Goal: Information Seeking & Learning: Check status

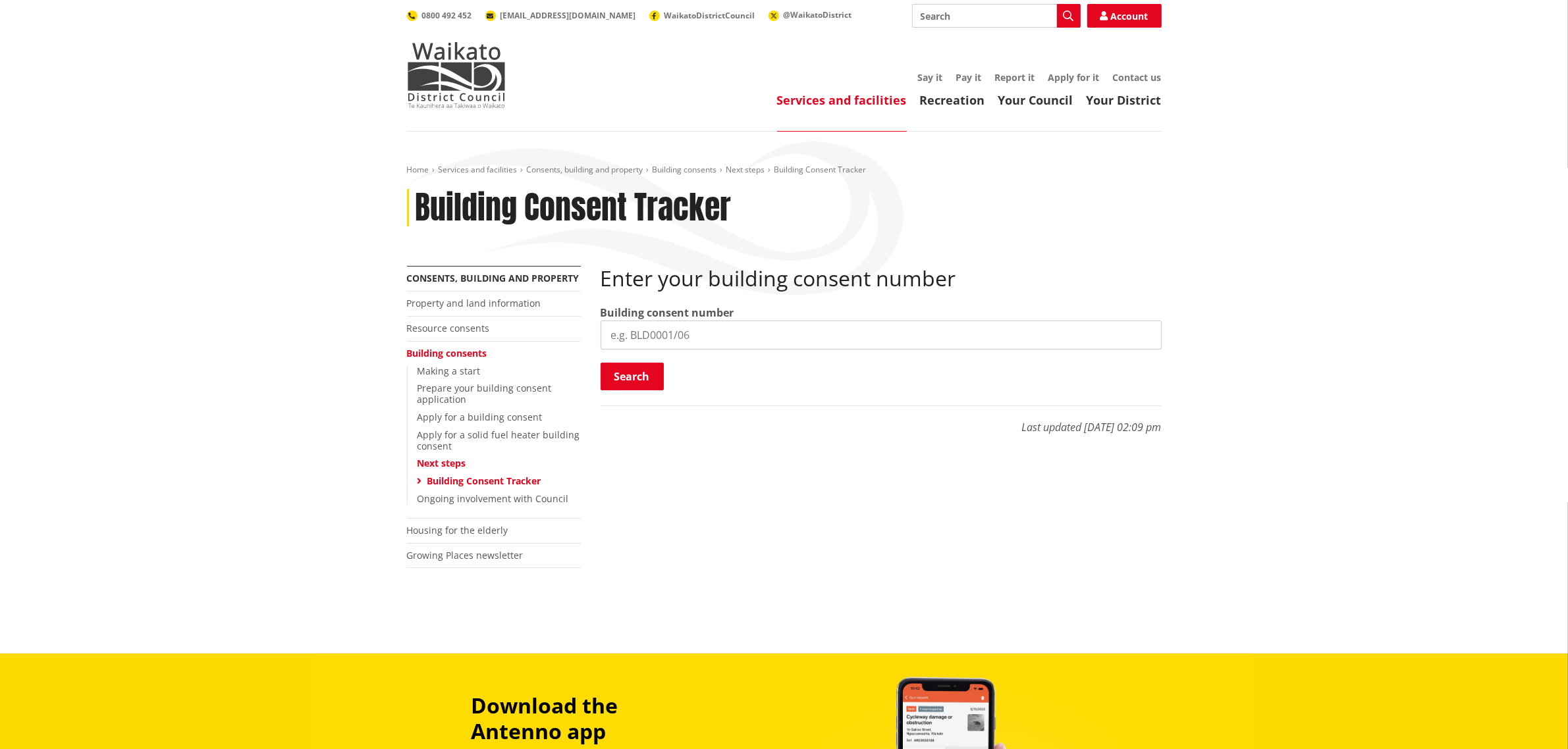
click at [725, 330] on input "search" at bounding box center [881, 335] width 561 height 29
paste input "BLD0206/26"
type input "BLD0206/26"
click at [650, 383] on button "Search" at bounding box center [632, 376] width 63 height 28
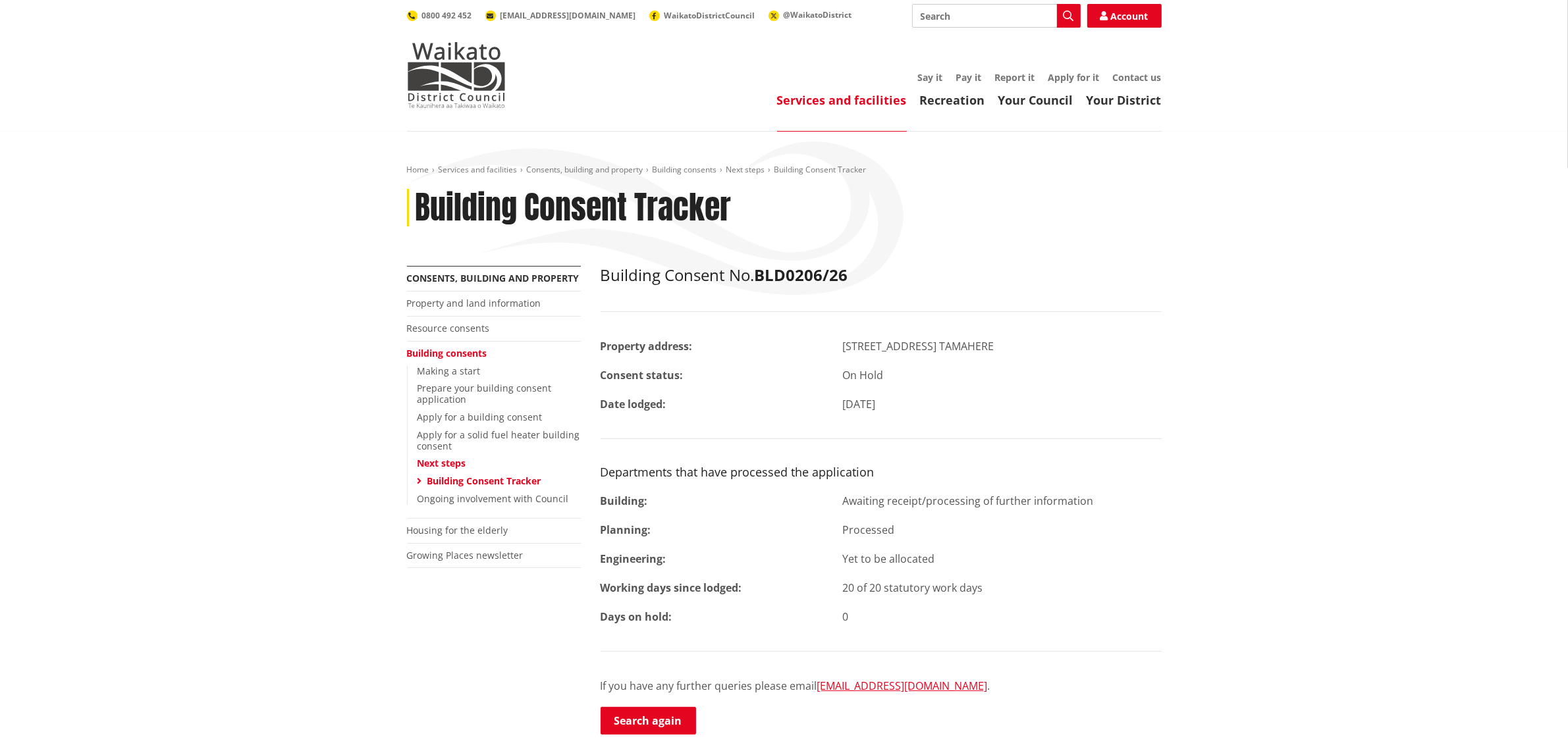
drag, startPoint x: 1090, startPoint y: 501, endPoint x: 844, endPoint y: 507, distance: 246.1
click at [844, 507] on div "Awaiting receipt/processing of further information" at bounding box center [1002, 501] width 339 height 16
copy div "Awaiting receipt/processing of further information"
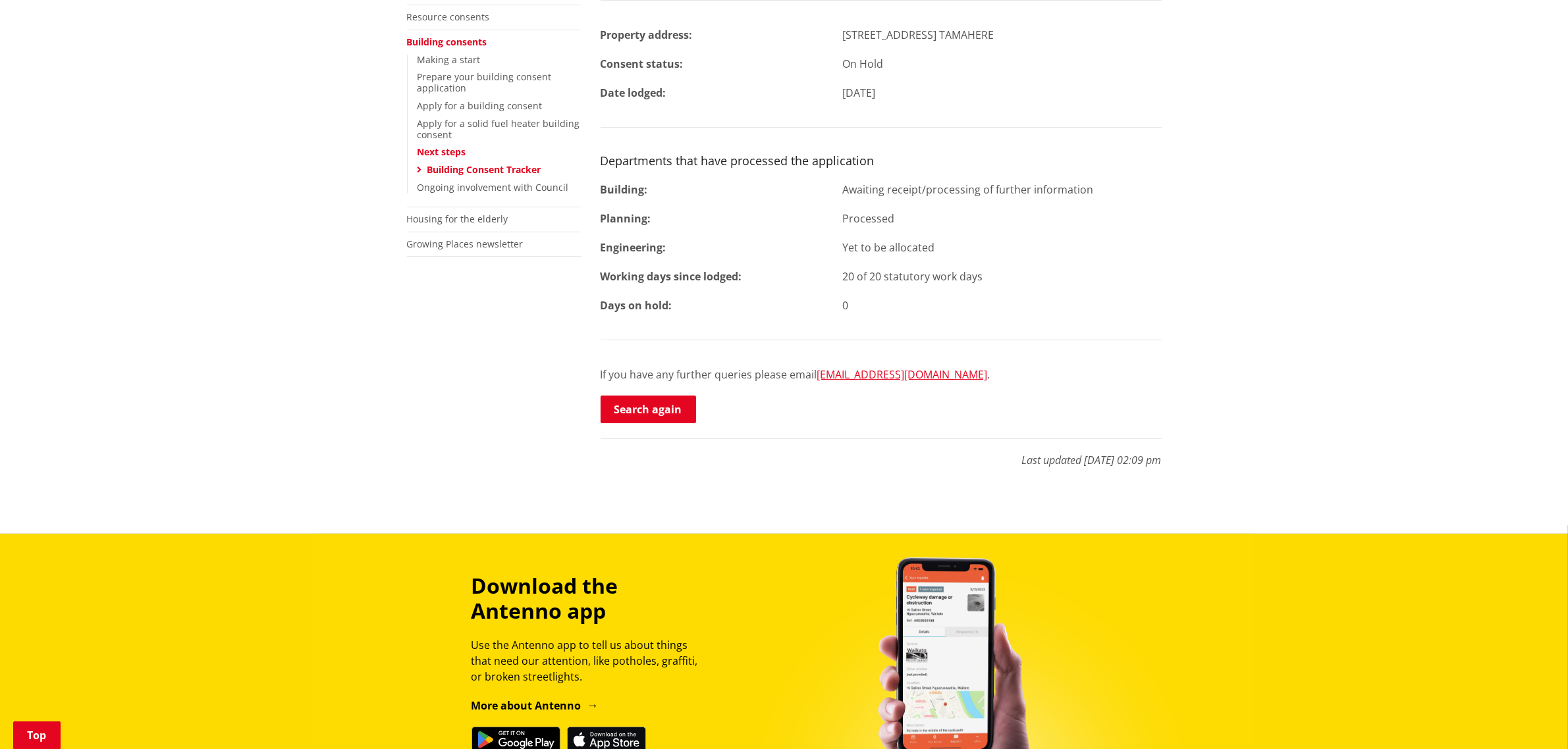
scroll to position [165, 0]
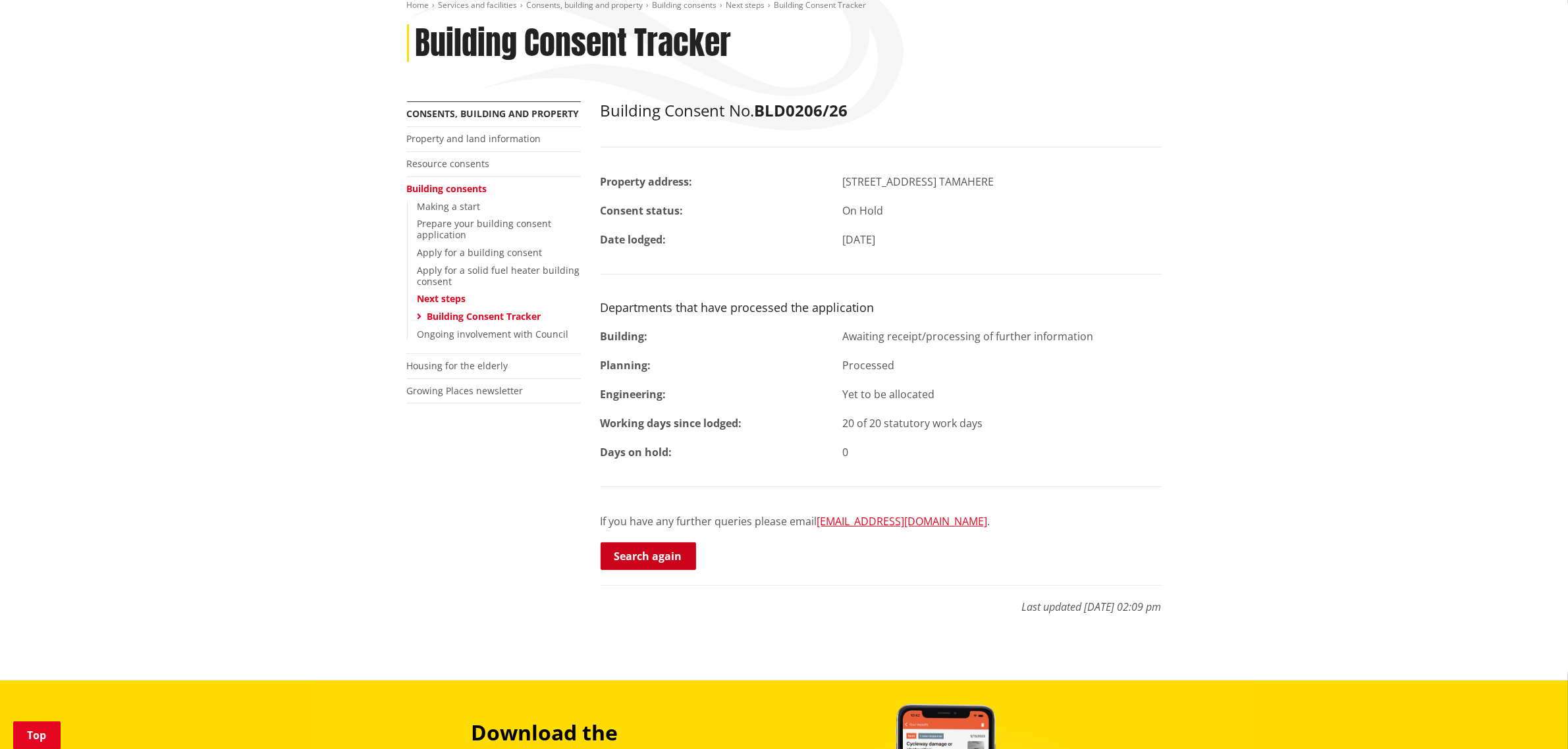
click at [650, 554] on link "Search again" at bounding box center [648, 556] width 95 height 28
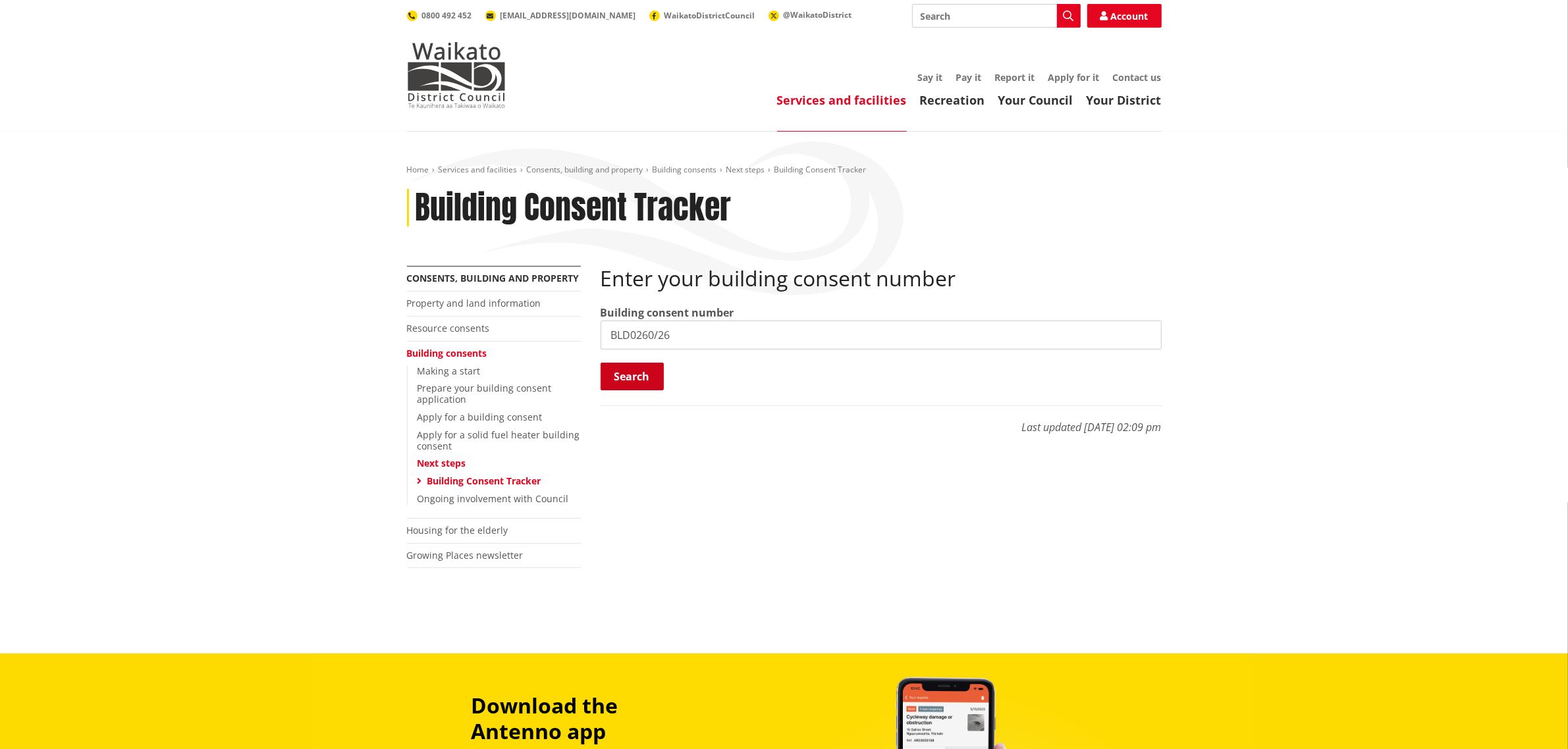
type input "BLD0260/26"
click at [640, 368] on button "Search" at bounding box center [632, 376] width 63 height 28
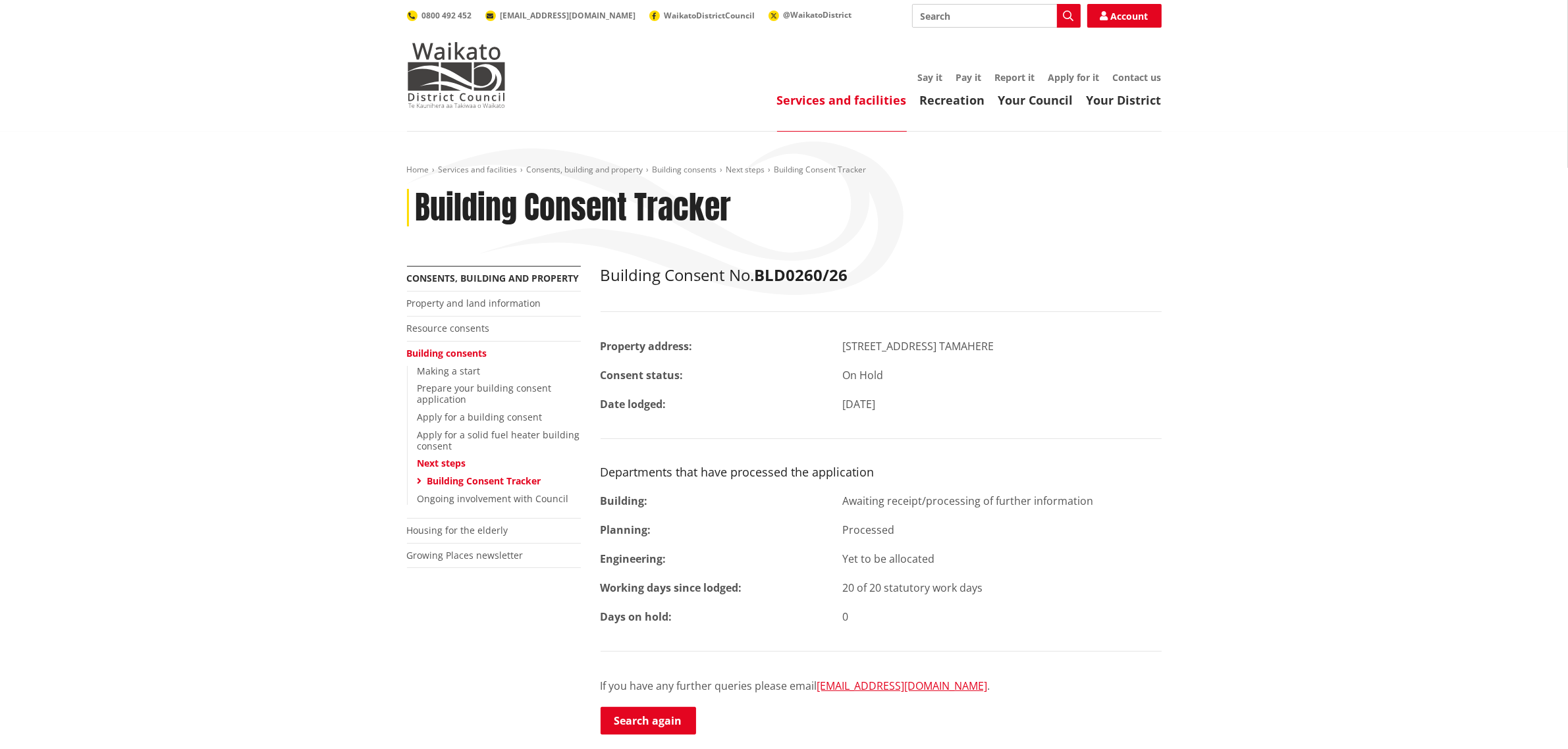
drag, startPoint x: 878, startPoint y: 496, endPoint x: 844, endPoint y: 498, distance: 34.1
click at [844, 498] on div "Awaiting receipt/processing of further information" at bounding box center [1002, 501] width 339 height 16
copy div "Awaiting receipt/processing of further information"
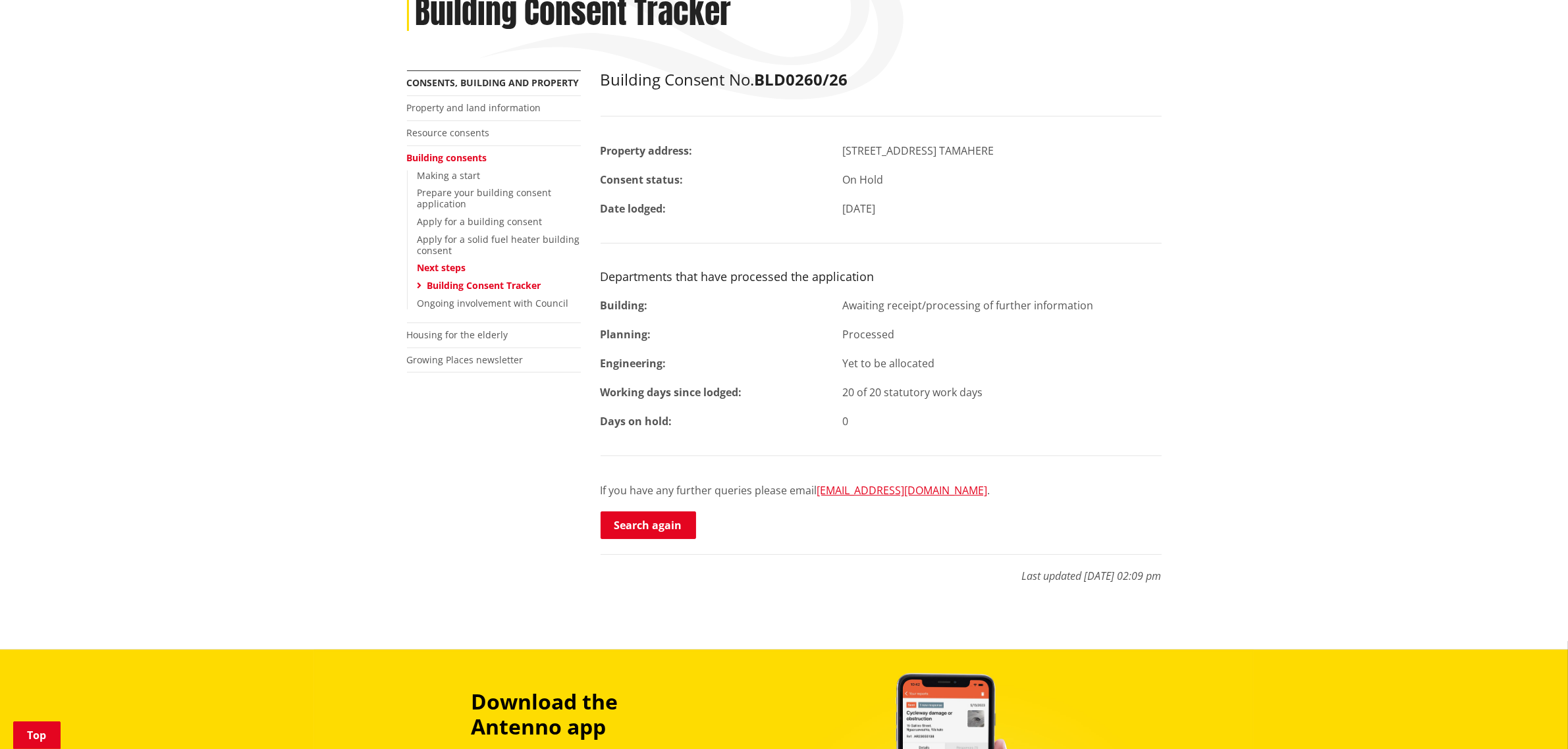
scroll to position [494, 0]
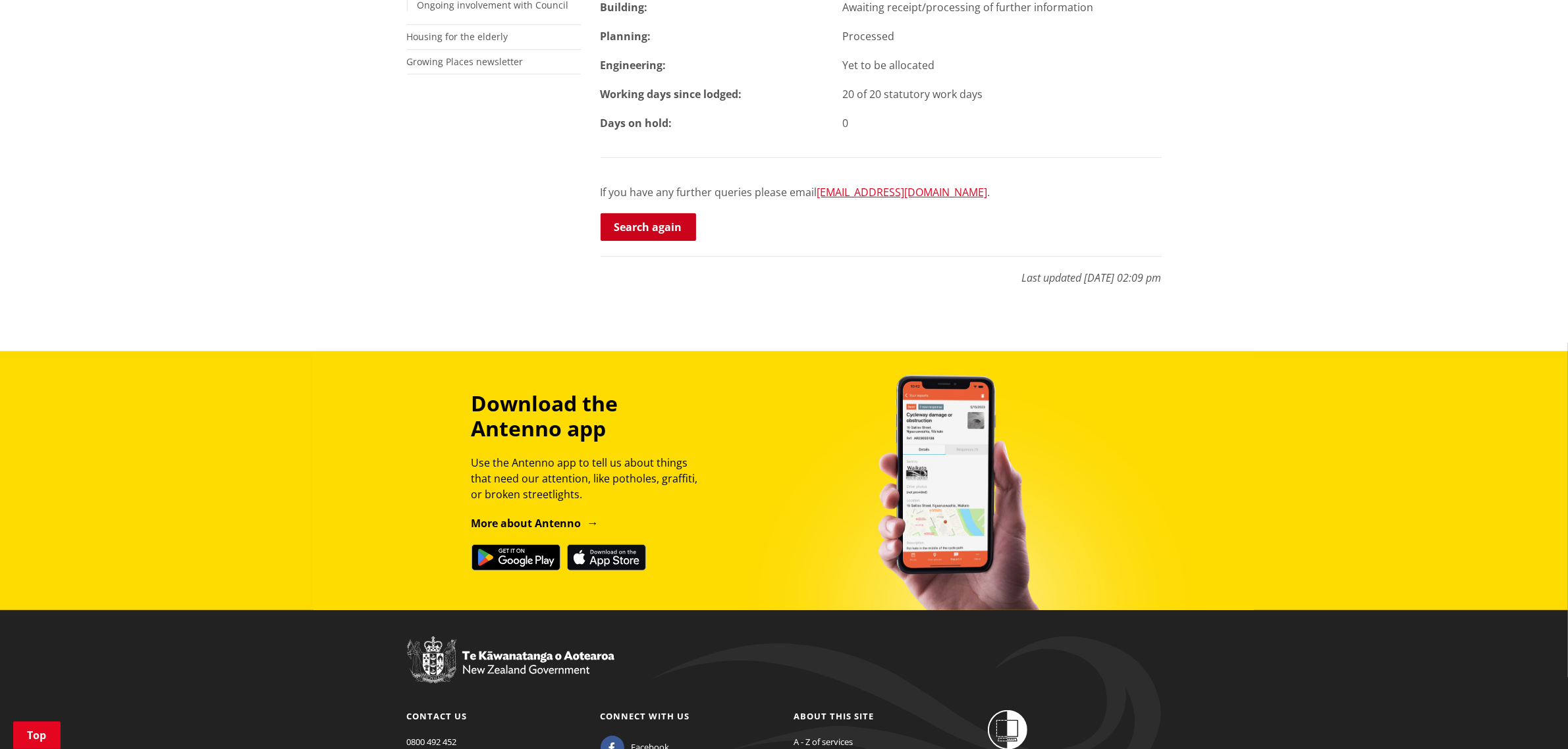
click at [656, 235] on link "Search again" at bounding box center [648, 227] width 95 height 28
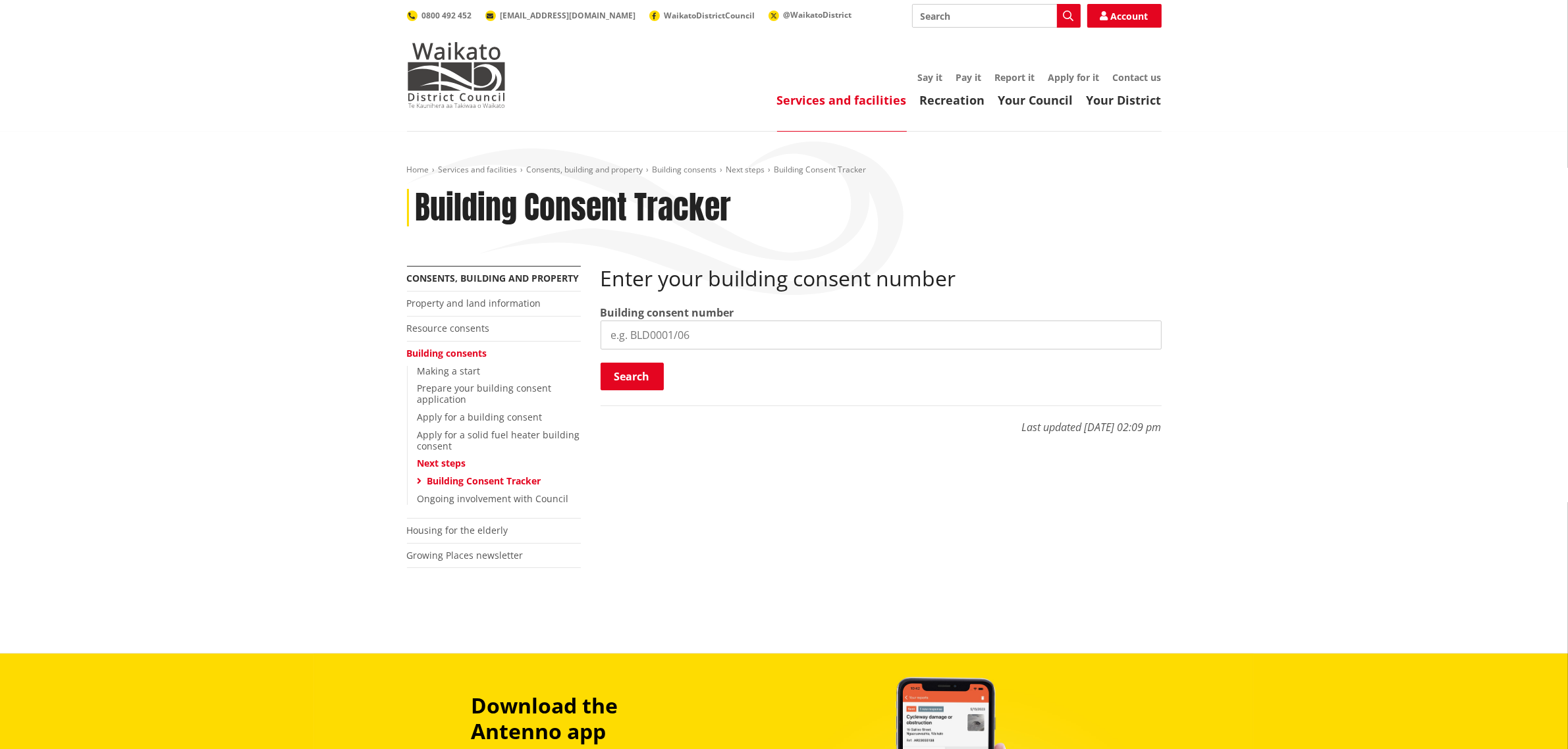
click at [820, 349] on input "search" at bounding box center [881, 335] width 561 height 29
paste input "BLD0290/26"
type input "BLD0290/26"
click at [617, 375] on button "Search" at bounding box center [632, 376] width 63 height 28
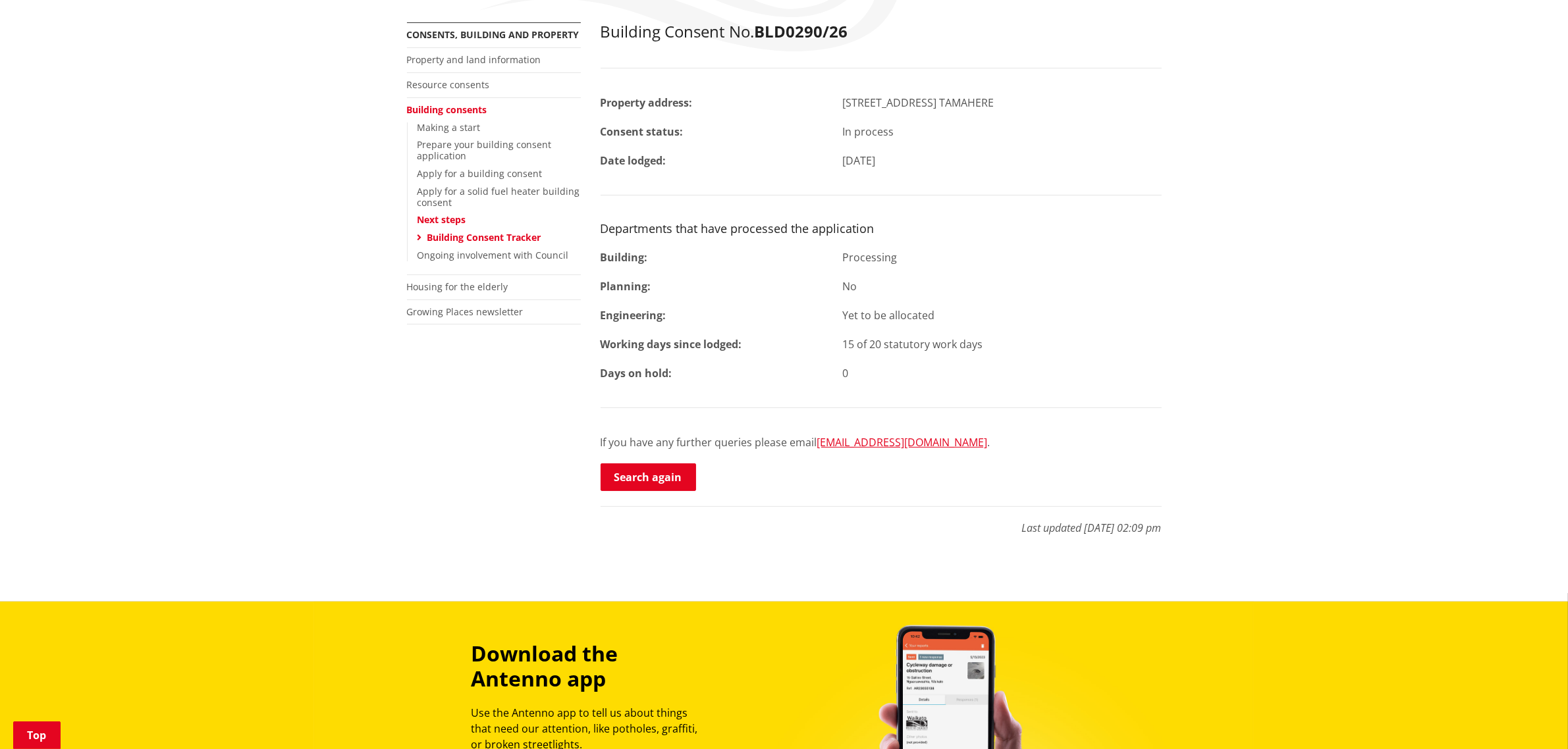
scroll to position [247, 0]
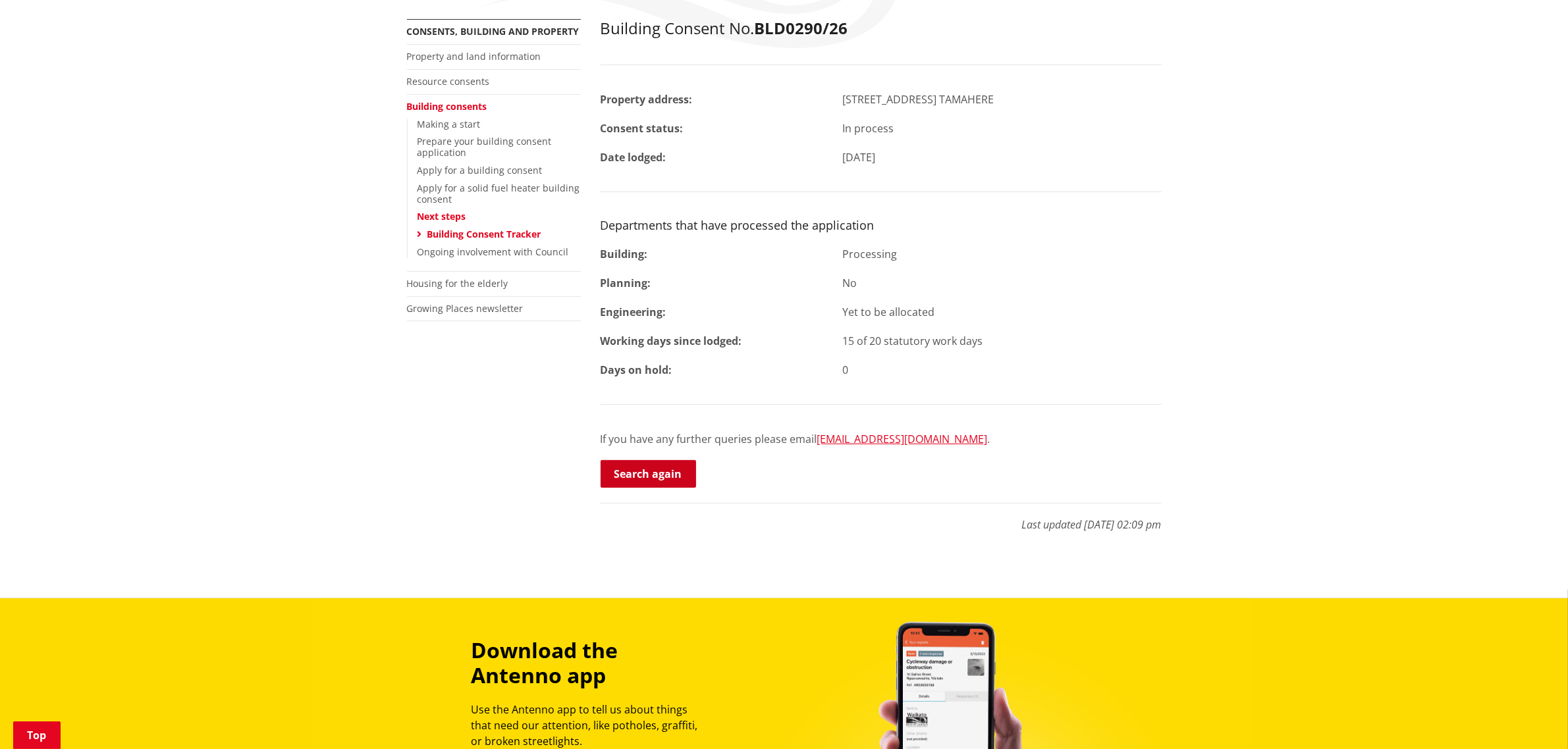
drag, startPoint x: 661, startPoint y: 452, endPoint x: 671, endPoint y: 461, distance: 13.5
click at [661, 452] on div "Building Consent No. BLD0290/26 Property address: [STREET_ADDRESS][GEOGRAPHIC_D…" at bounding box center [881, 254] width 561 height 470
click at [684, 479] on link "Search again" at bounding box center [648, 473] width 95 height 28
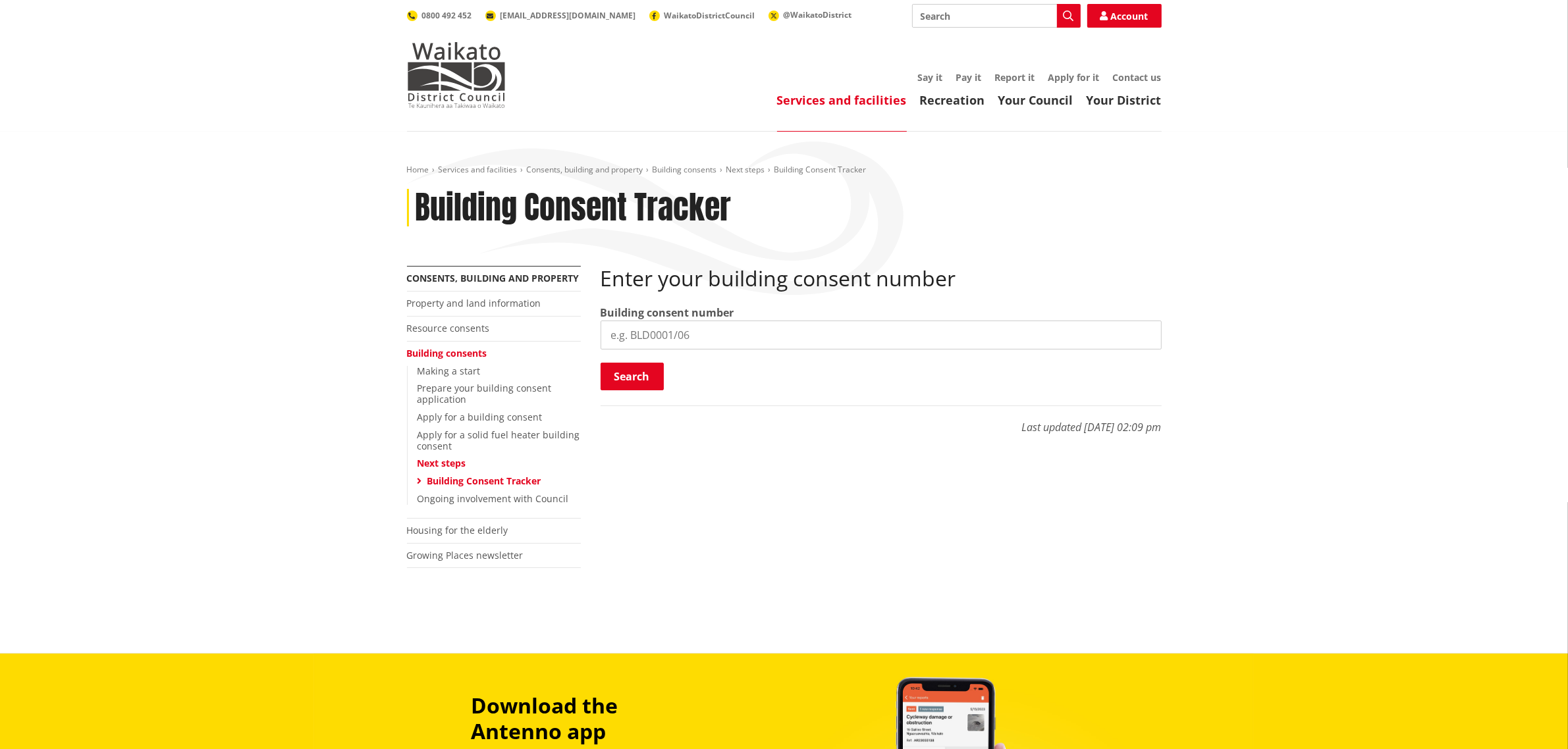
click at [693, 314] on label "Building consent number" at bounding box center [667, 313] width 134 height 16
click at [699, 331] on input "search" at bounding box center [881, 335] width 561 height 29
paste input "BLD0305/26"
type input "BLD0305/26"
click at [644, 372] on button "Search" at bounding box center [632, 376] width 63 height 28
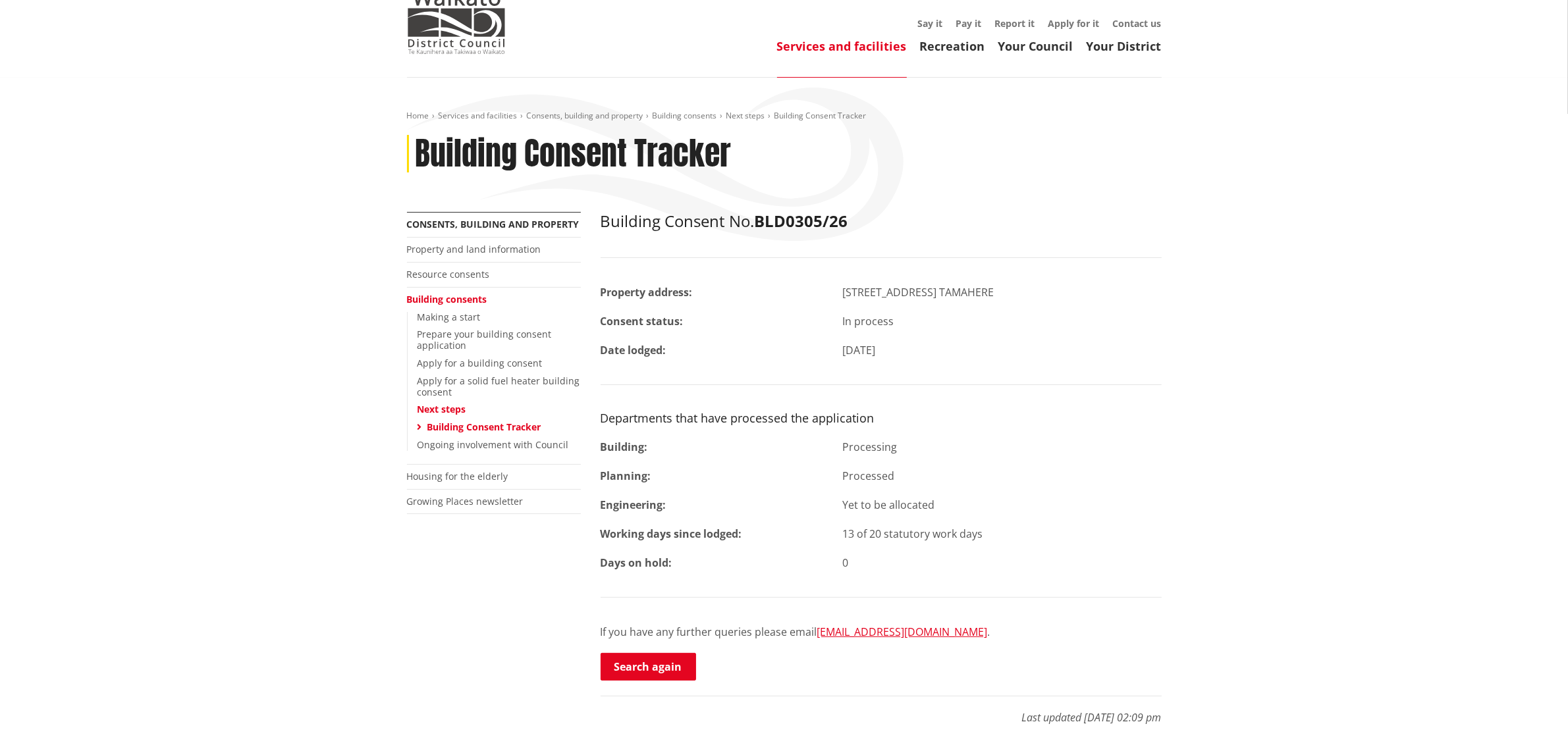
scroll to position [247, 0]
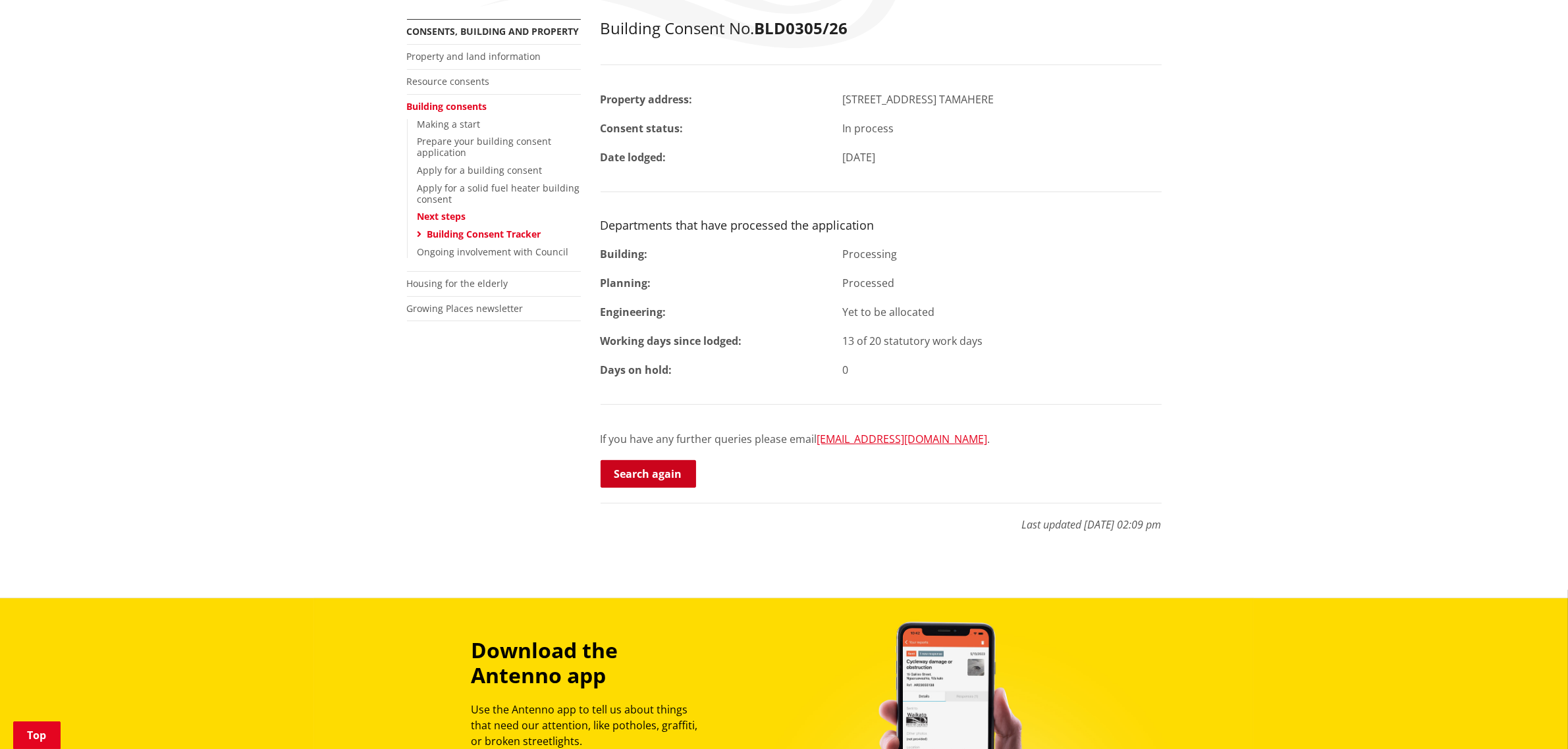
click at [656, 470] on link "Search again" at bounding box center [648, 473] width 95 height 28
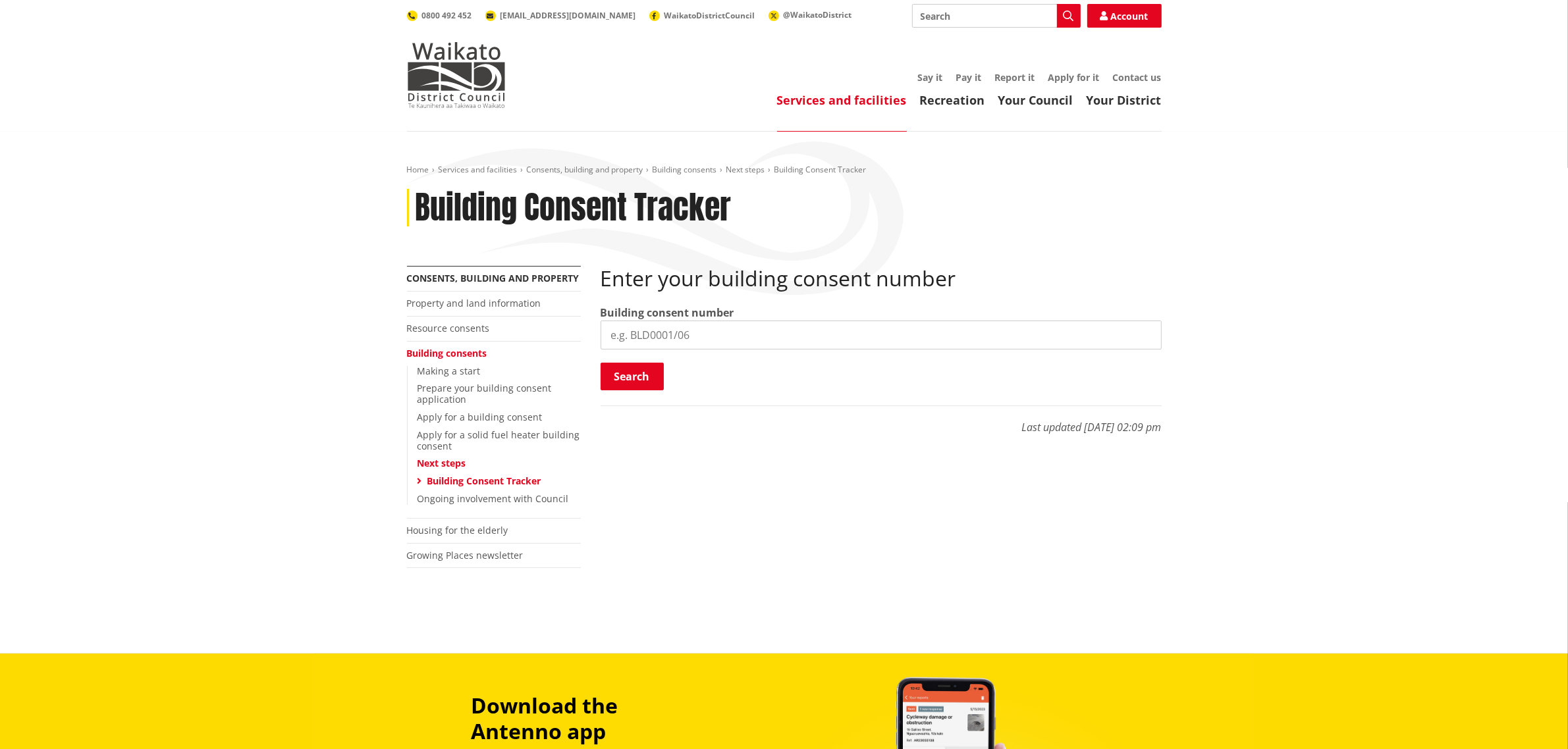
click at [745, 341] on input "search" at bounding box center [881, 335] width 561 height 29
paste input "BLD0318/26"
type input "BLD0318/26"
click at [659, 373] on button "Search" at bounding box center [632, 376] width 63 height 28
